Goal: Task Accomplishment & Management: Manage account settings

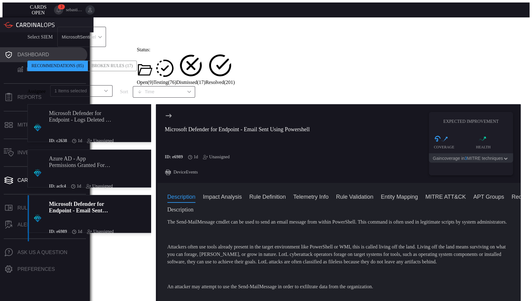
click at [40, 52] on div "Dashboard" at bounding box center [32, 55] width 31 height 6
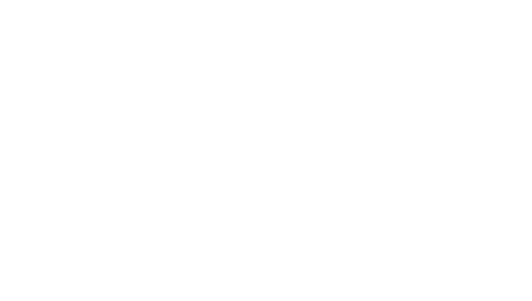
drag, startPoint x: 158, startPoint y: 0, endPoint x: 187, endPoint y: 96, distance: 100.3
click at [187, 2] on div at bounding box center [265, 2] width 527 height 0
drag, startPoint x: 72, startPoint y: 0, endPoint x: 172, endPoint y: 78, distance: 126.7
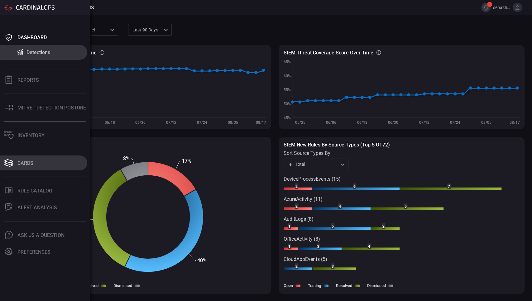
click at [35, 159] on button "Cards" at bounding box center [43, 163] width 87 height 15
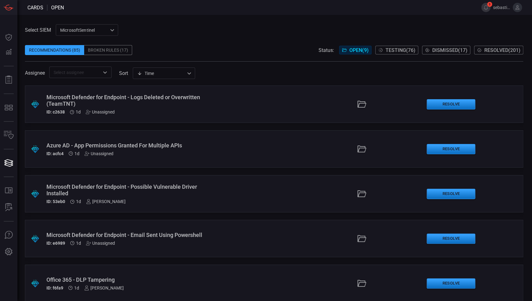
click at [102, 68] on div at bounding box center [105, 72] width 8 height 9
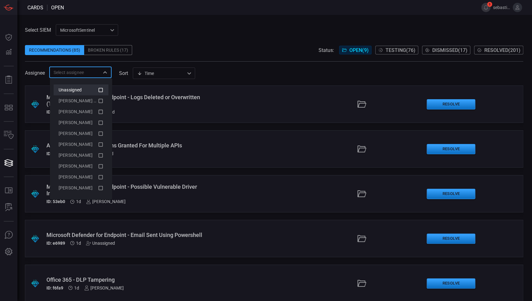
click at [100, 86] on icon at bounding box center [101, 89] width 6 height 7
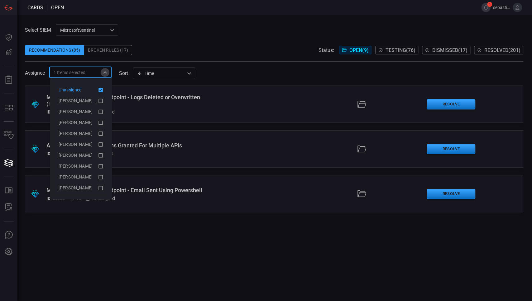
click at [108, 72] on icon "Close" at bounding box center [104, 72] width 7 height 7
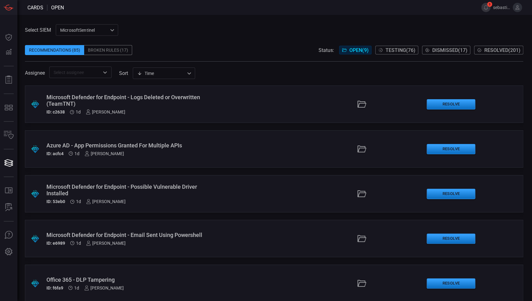
click at [395, 49] on span "Testing ( 76 )" at bounding box center [400, 50] width 30 height 6
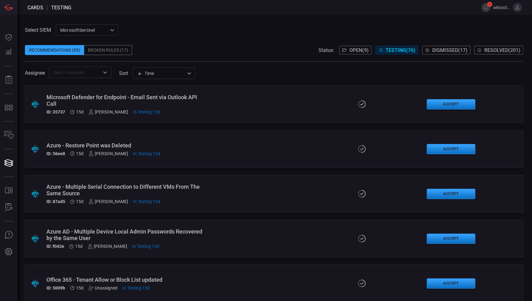
click at [293, 46] on div "Recommendations (85) Broken Rules (17) Status: Open ( 9 ) Testing ( 76 ) Dismis…" at bounding box center [274, 50] width 498 height 10
click at [105, 72] on icon "Open" at bounding box center [104, 72] width 7 height 7
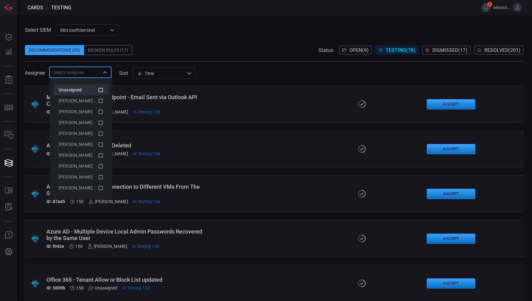
click at [101, 92] on icon at bounding box center [101, 89] width 6 height 7
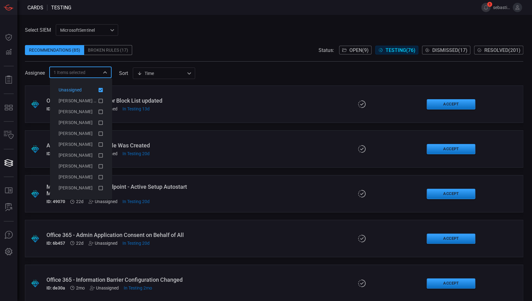
click at [237, 69] on div "Assignee 1 Items selected ​ sort Time visibleUpdateTime ​" at bounding box center [274, 73] width 498 height 12
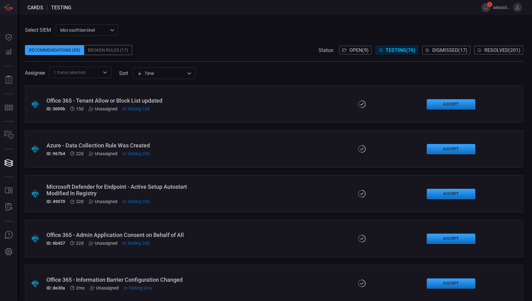
click at [200, 103] on div "Office 365 - Tenant Allow or Block List updated" at bounding box center [126, 100] width 160 height 7
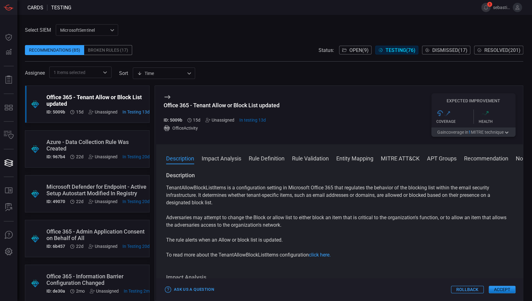
click at [97, 101] on div "Office 365 - Tenant Allow or Block List updated" at bounding box center [97, 100] width 103 height 13
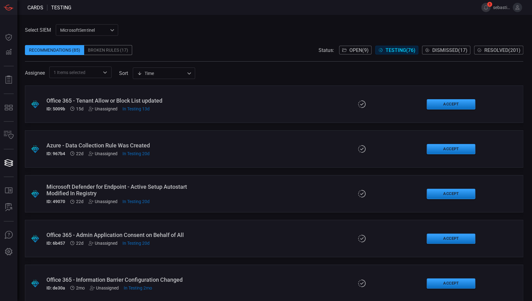
click at [193, 145] on div "Azure - Data Collection Rule Was Created" at bounding box center [126, 145] width 160 height 7
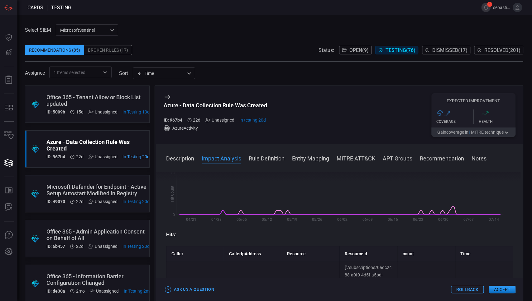
scroll to position [125, 0]
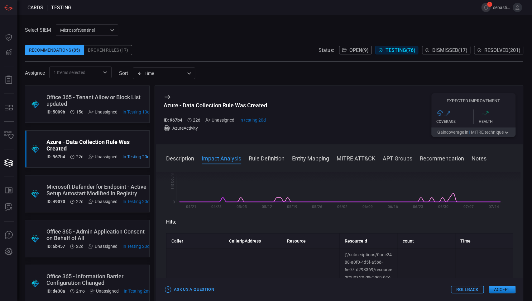
click at [100, 142] on div "Azure - Data Collection Rule Was Created" at bounding box center [97, 145] width 103 height 13
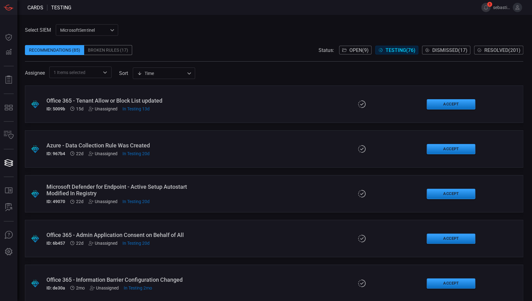
click at [212, 235] on div ".suggested_cards_icon{fill:url(#suggested_cards_icon);} Office 365 - Admin Appl…" at bounding box center [274, 238] width 498 height 37
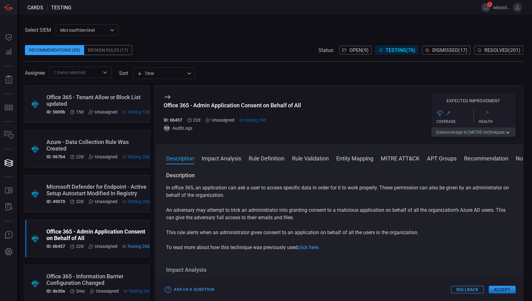
click at [91, 226] on div ".suggested_cards_icon{fill:url(#suggested_cards_icon);} Office 365 - Admin Appl…" at bounding box center [87, 238] width 125 height 37
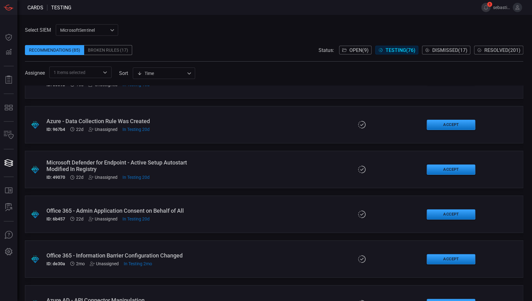
scroll to position [41, 0]
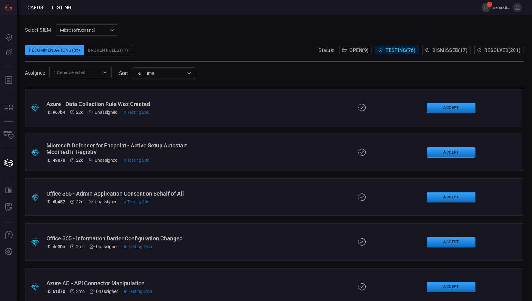
click at [212, 240] on div ".suggested_cards_icon{fill:url(#suggested_cards_icon);} Office 365 - Informatio…" at bounding box center [274, 242] width 498 height 37
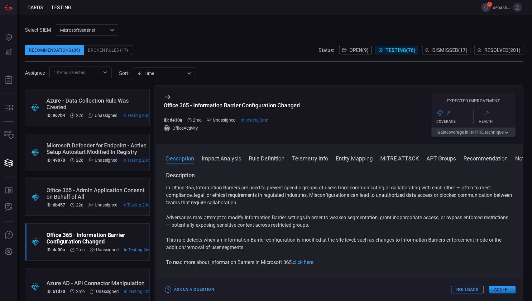
click at [105, 237] on div "Office 365 - Information Barrier Configuration Changed" at bounding box center [99, 238] width 106 height 13
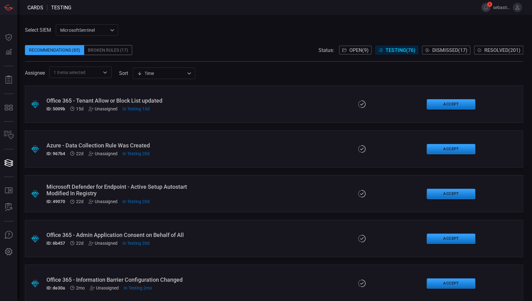
click at [187, 106] on div "Office 365 - Tenant Allow or Block List updated ID: 5009b 15d Unassigned In Tes…" at bounding box center [126, 104] width 160 height 14
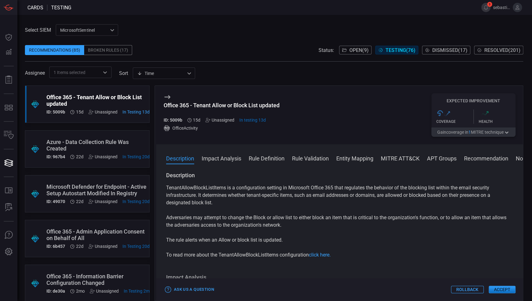
click at [222, 122] on div "Unassigned" at bounding box center [219, 120] width 29 height 5
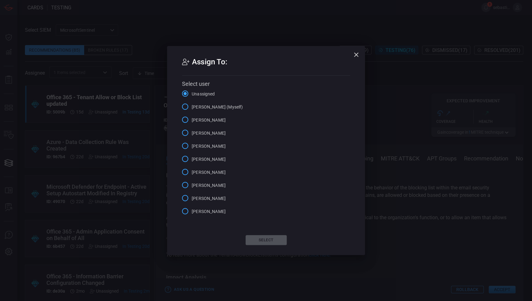
click at [226, 109] on span "[PERSON_NAME] (Myself)" at bounding box center [217, 107] width 51 height 7
click at [192, 109] on input "[PERSON_NAME] (Myself)" at bounding box center [184, 106] width 13 height 13
click at [264, 237] on button "Select" at bounding box center [265, 240] width 41 height 10
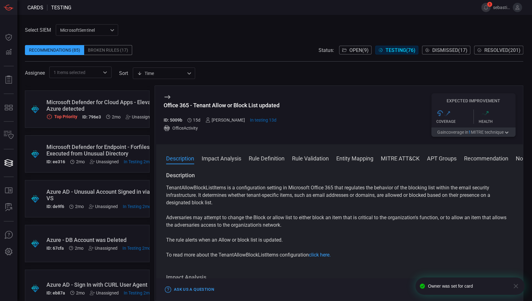
scroll to position [284, 0]
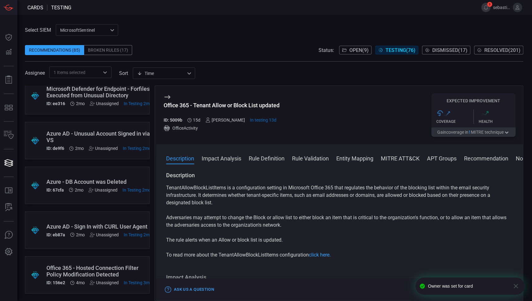
click at [122, 167] on div ".suggested_cards_icon{fill:url(#suggested_cards_icon);} Azure - DB Account was …" at bounding box center [87, 185] width 125 height 37
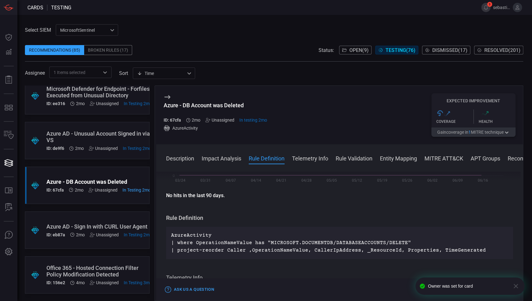
scroll to position [125, 0]
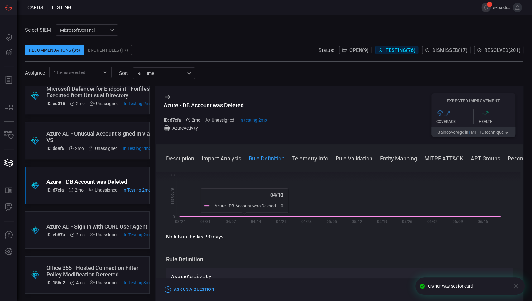
click at [222, 120] on div "Unassigned" at bounding box center [219, 120] width 29 height 5
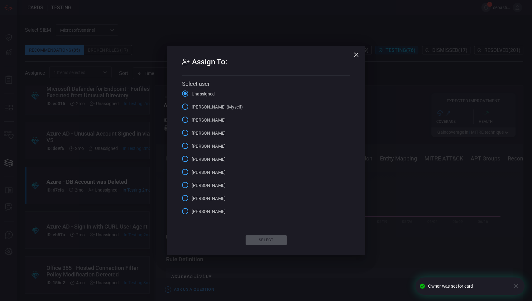
click at [222, 111] on label "[PERSON_NAME] (Myself)" at bounding box center [210, 106] width 64 height 13
click at [192, 111] on input "[PERSON_NAME] (Myself)" at bounding box center [184, 106] width 13 height 13
click at [268, 244] on button "Select" at bounding box center [265, 240] width 41 height 10
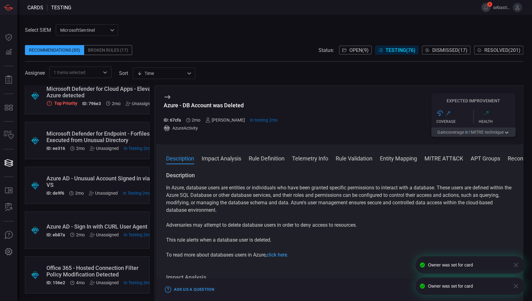
scroll to position [221, 0]
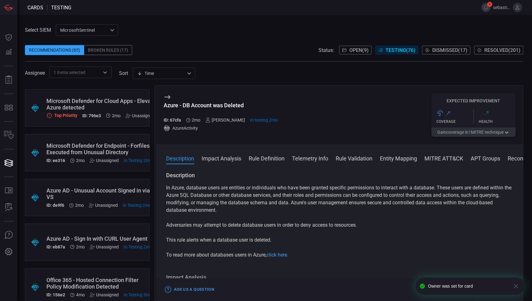
click at [119, 190] on div "Azure AD - Unusual Account Signed in via VS" at bounding box center [98, 193] width 105 height 13
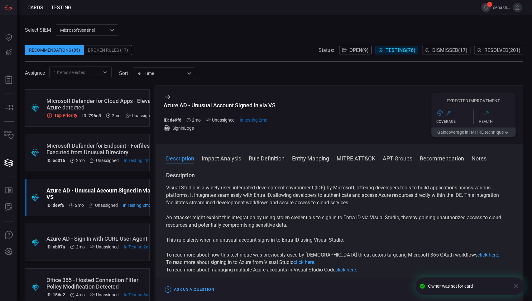
click at [224, 121] on div "Unassigned" at bounding box center [220, 120] width 29 height 5
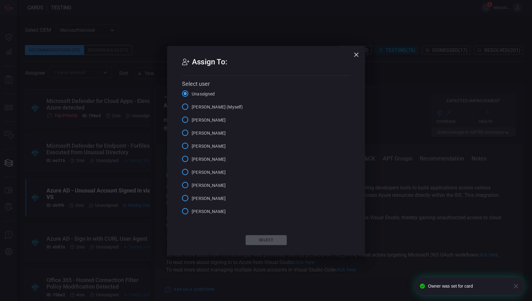
click at [229, 110] on span "[PERSON_NAME] (Myself)" at bounding box center [217, 107] width 51 height 7
click at [192, 110] on input "[PERSON_NAME] (Myself)" at bounding box center [184, 106] width 13 height 13
click at [262, 244] on button "Select" at bounding box center [265, 240] width 41 height 10
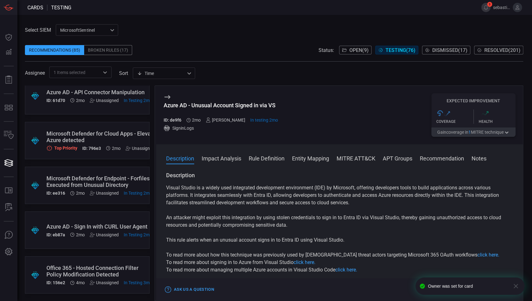
scroll to position [194, 0]
click at [120, 167] on div ".suggested_cards_icon{fill:url(#suggested_cards_icon);} Microsoft Defender for …" at bounding box center [87, 185] width 125 height 37
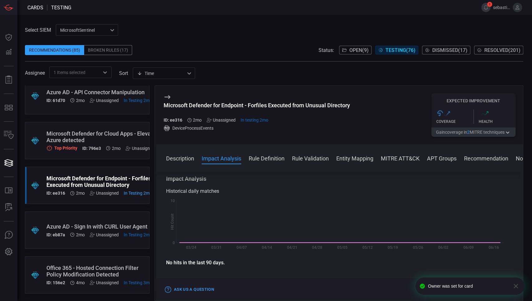
scroll to position [125, 0]
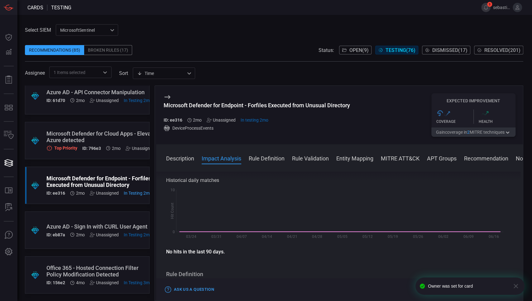
click at [224, 120] on div "Unassigned" at bounding box center [220, 120] width 29 height 5
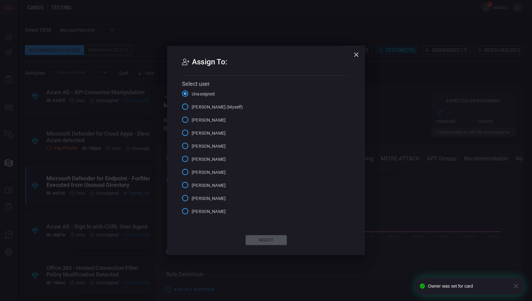
click at [226, 109] on span "[PERSON_NAME] (Myself)" at bounding box center [217, 107] width 51 height 7
click at [192, 109] on input "[PERSON_NAME] (Myself)" at bounding box center [184, 106] width 13 height 13
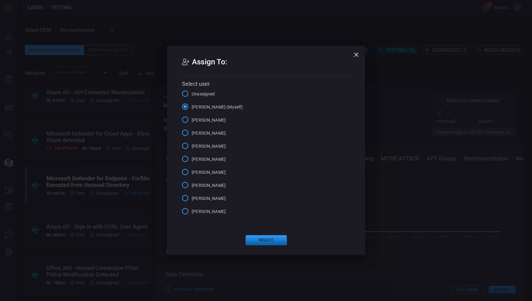
click at [266, 241] on button "Select" at bounding box center [265, 240] width 41 height 10
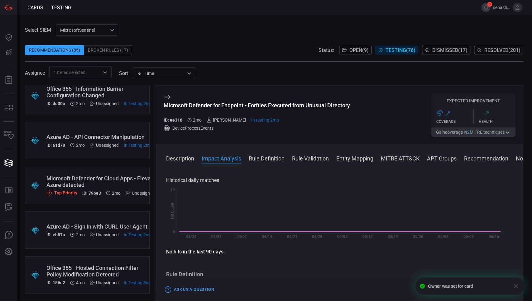
scroll to position [149, 0]
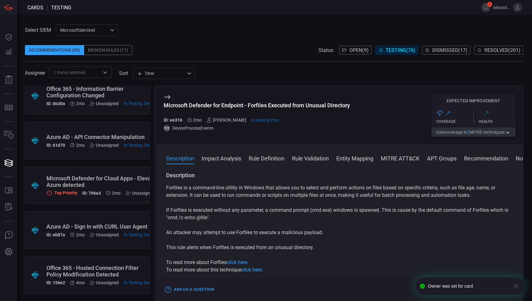
click at [106, 175] on div "Microsoft Defender for Cloud Apps - Elevated Access on Azure detected" at bounding box center [116, 181] width 141 height 13
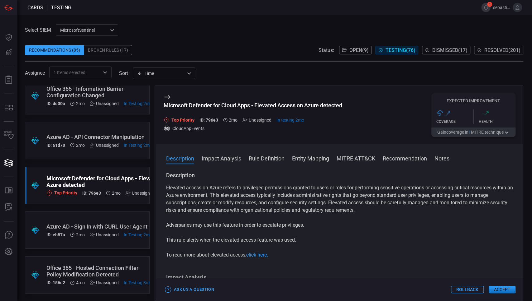
click at [279, 72] on div "Assignee 1 Items selected ​ sort Time visibleUpdateTime ​" at bounding box center [274, 73] width 498 height 12
